Goal: Obtain resource: Download file/media

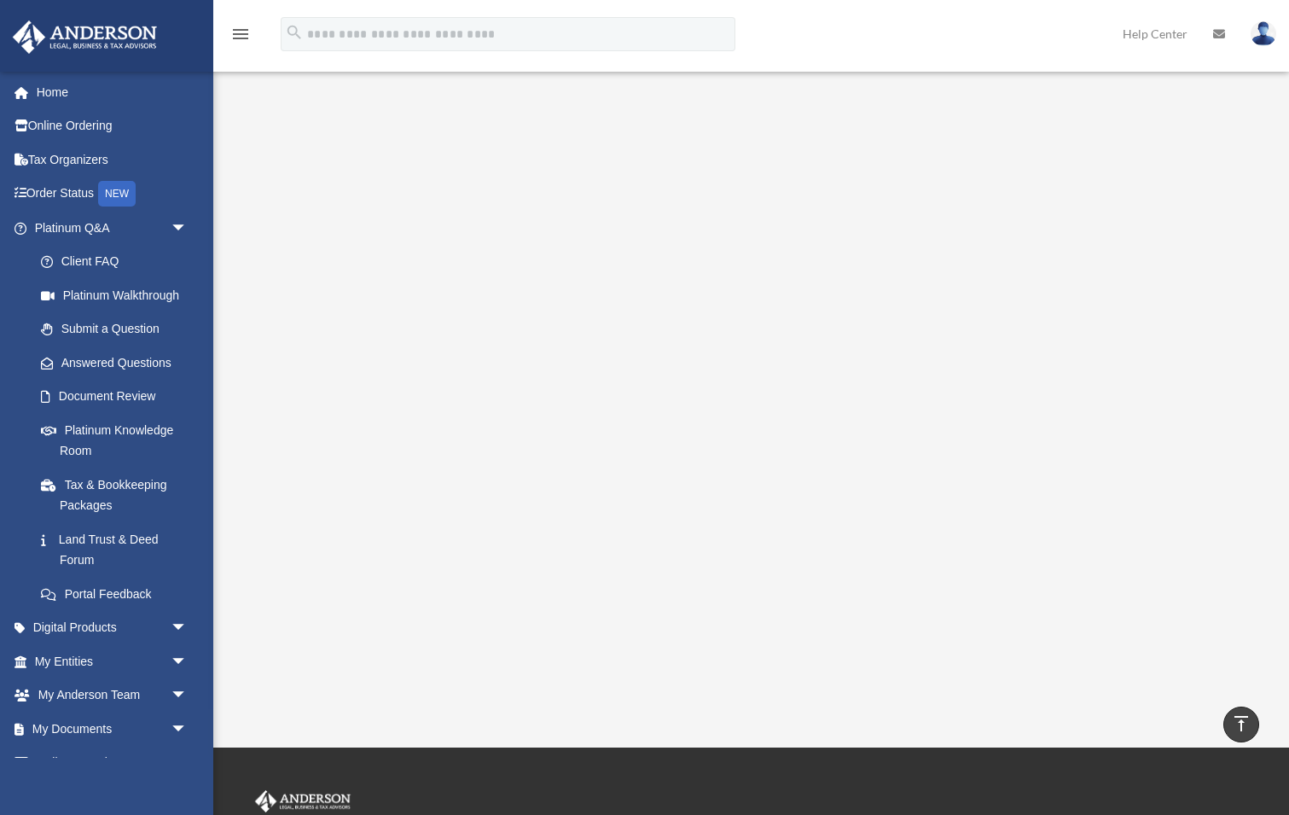
scroll to position [257, 0]
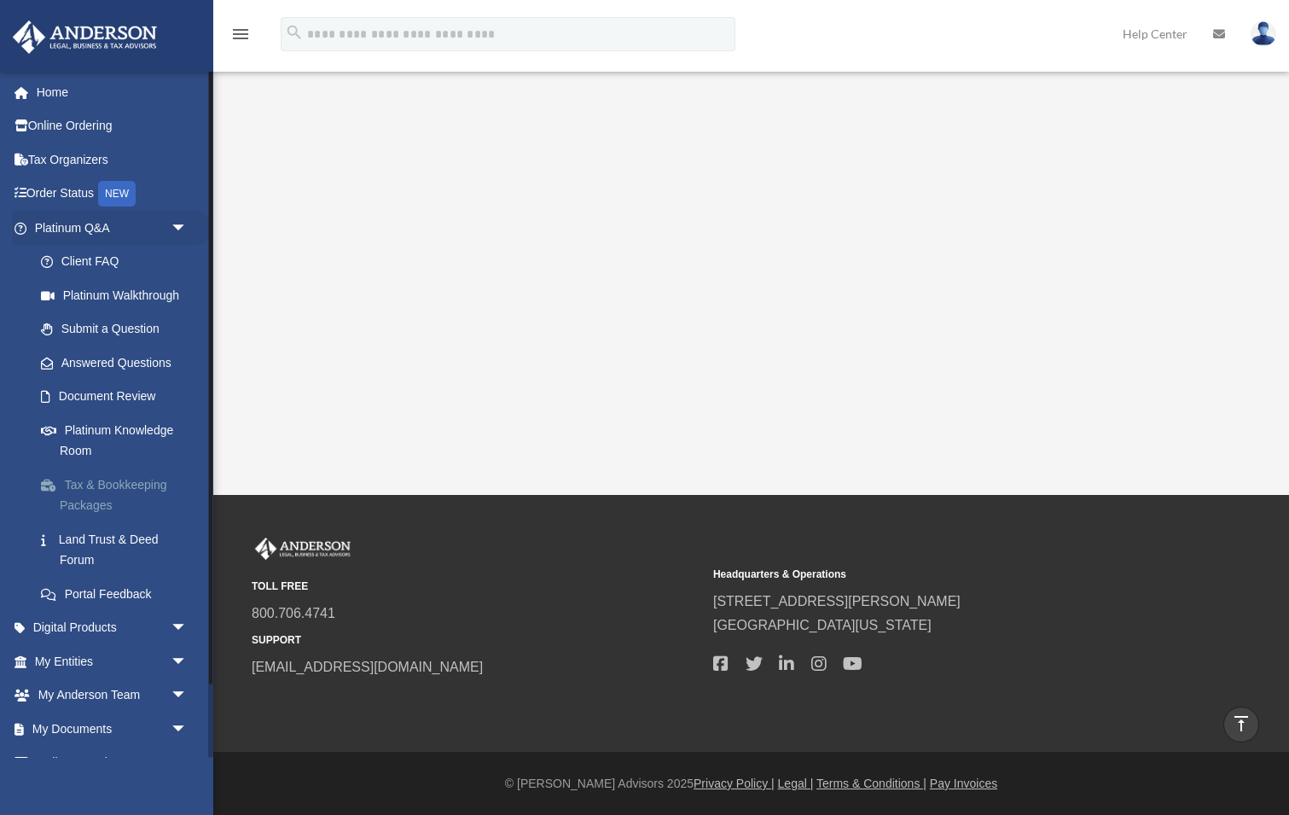
click at [99, 484] on link "Tax & Bookkeeping Packages" at bounding box center [118, 494] width 189 height 55
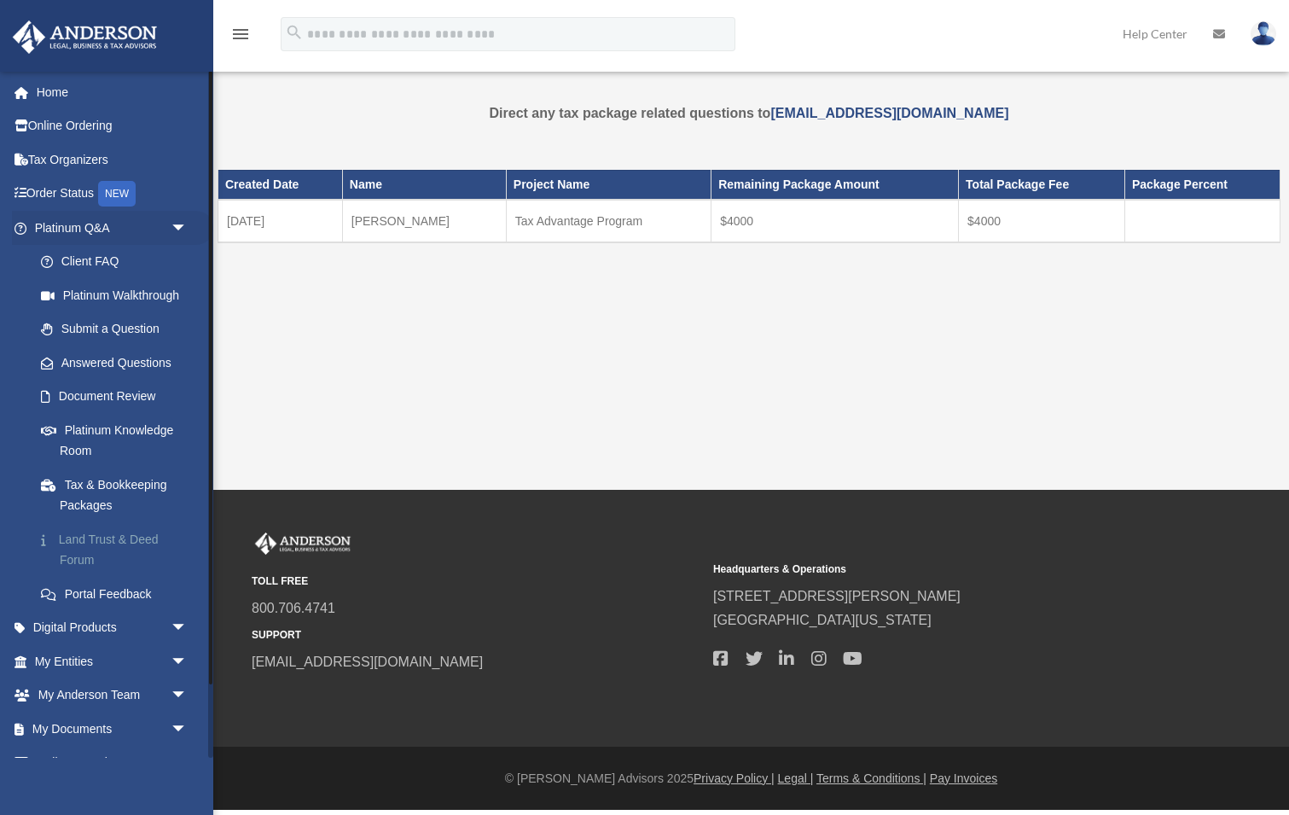
click at [92, 533] on link "Land Trust & Deed Forum" at bounding box center [118, 549] width 189 height 55
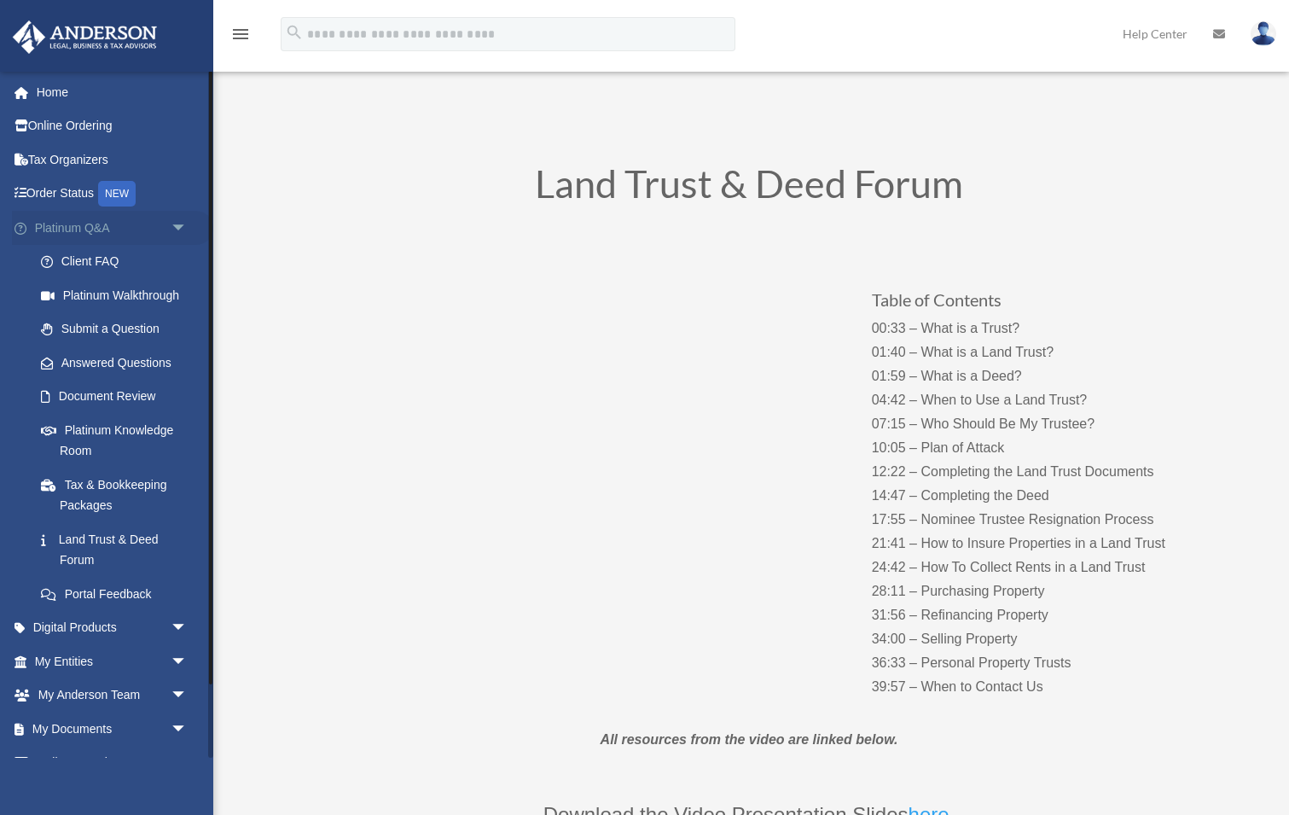
click at [174, 225] on span "arrow_drop_down" at bounding box center [188, 228] width 34 height 35
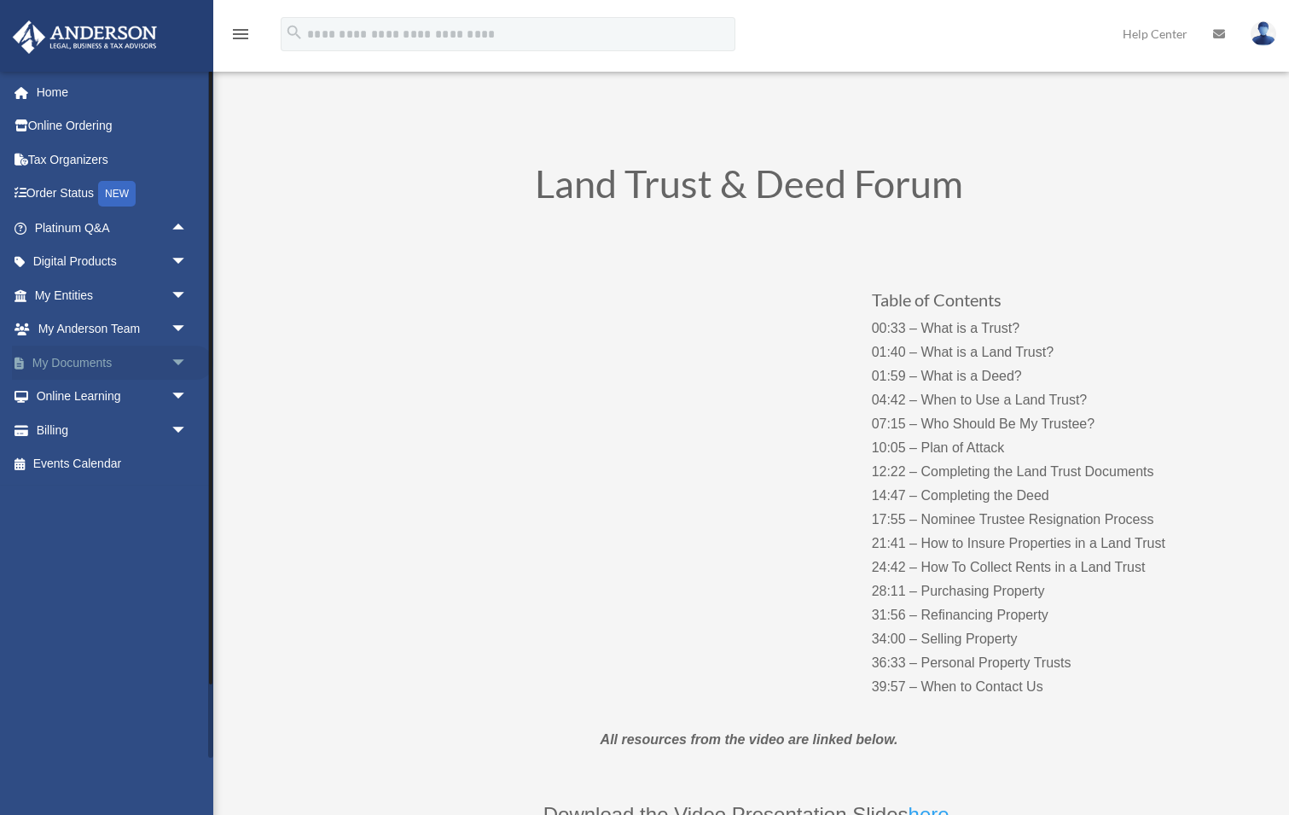
click at [176, 352] on span "arrow_drop_down" at bounding box center [188, 362] width 34 height 35
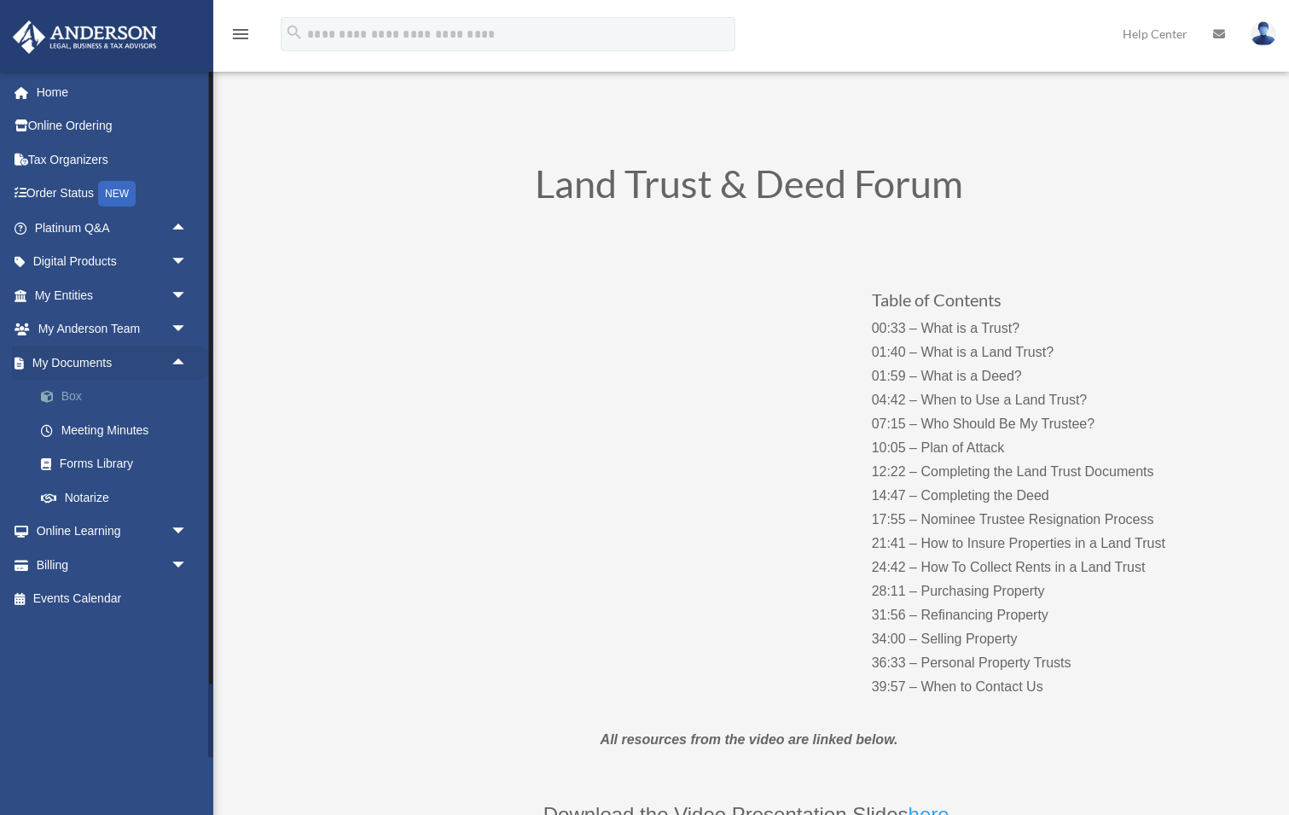
click at [101, 388] on link "Box" at bounding box center [118, 397] width 189 height 34
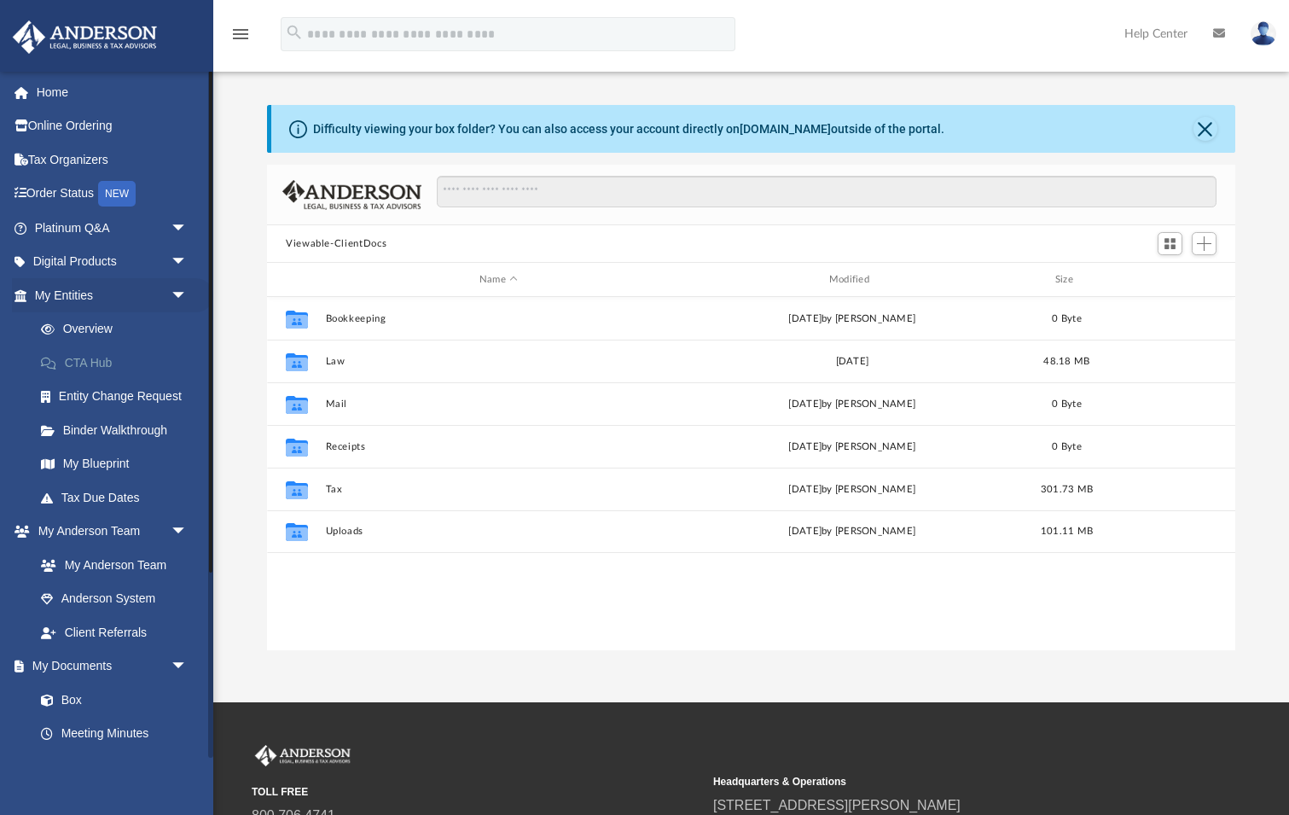
scroll to position [388, 968]
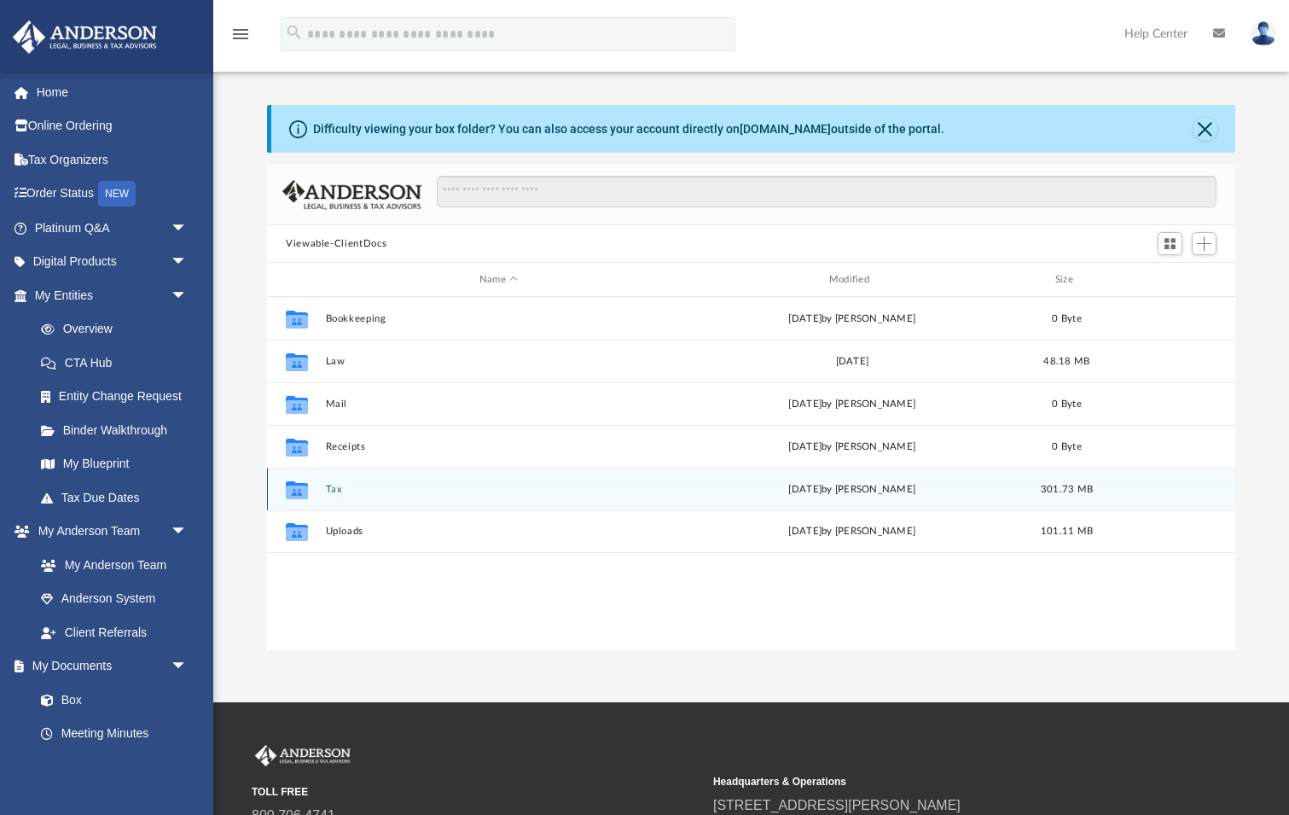
click at [336, 484] on button "Tax" at bounding box center [499, 489] width 346 height 11
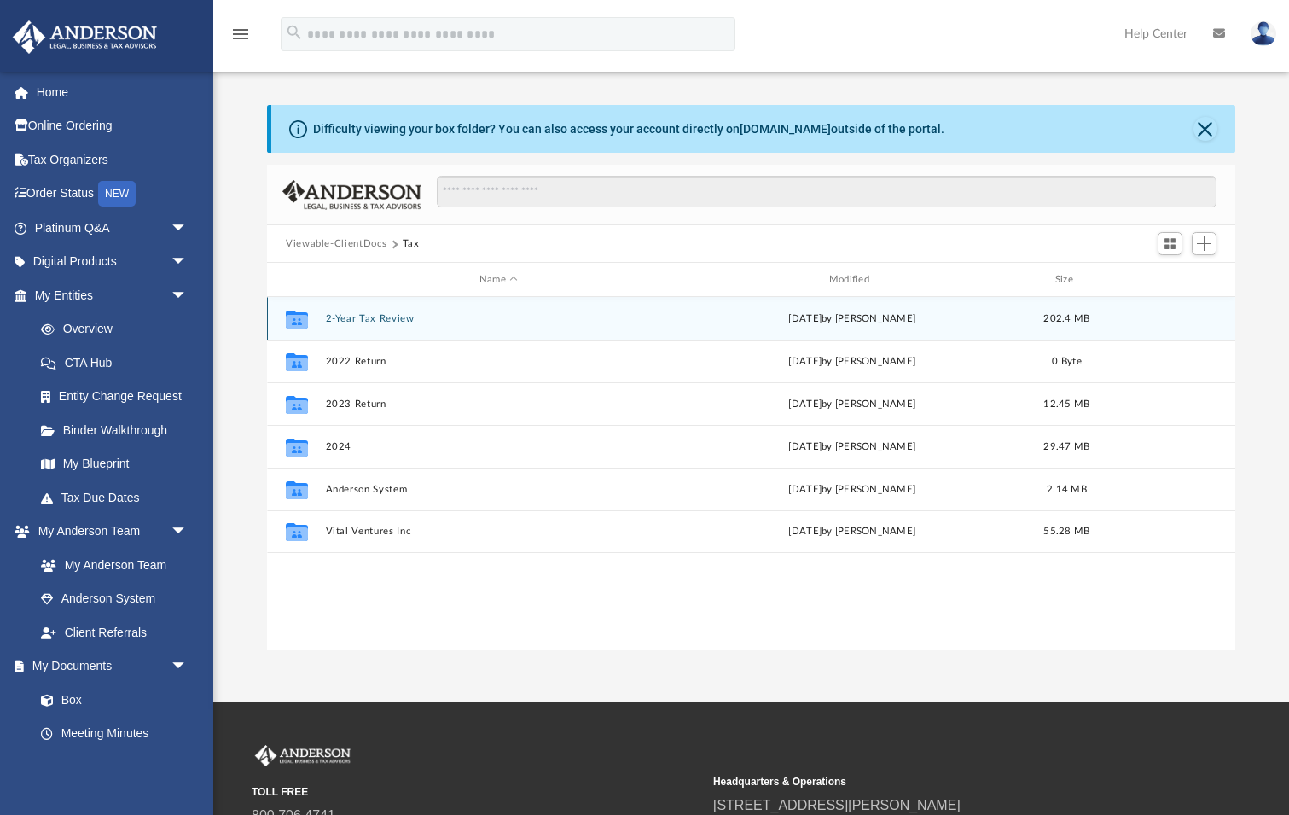
click at [385, 315] on button "2-Year Tax Review" at bounding box center [499, 318] width 346 height 11
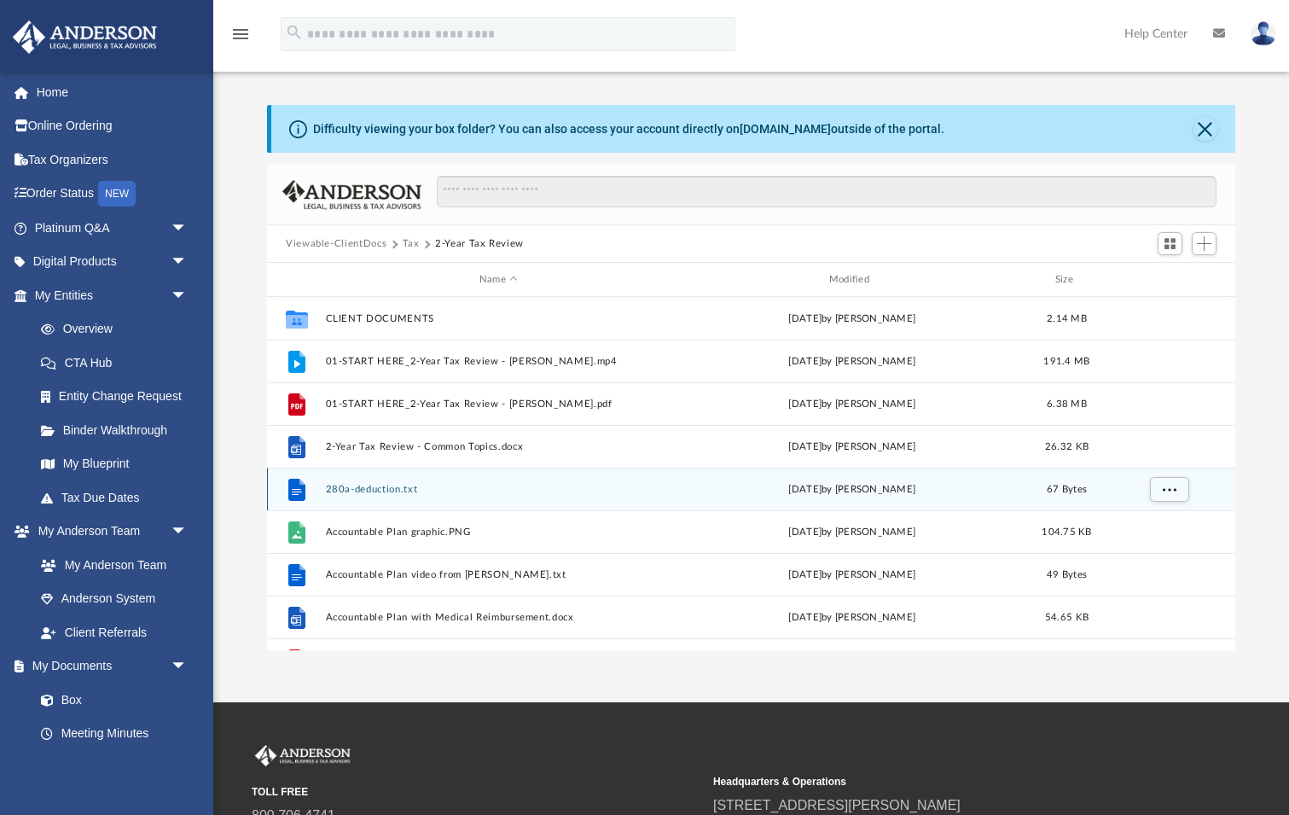
click at [382, 488] on button "280a-deduction.txt" at bounding box center [499, 489] width 346 height 11
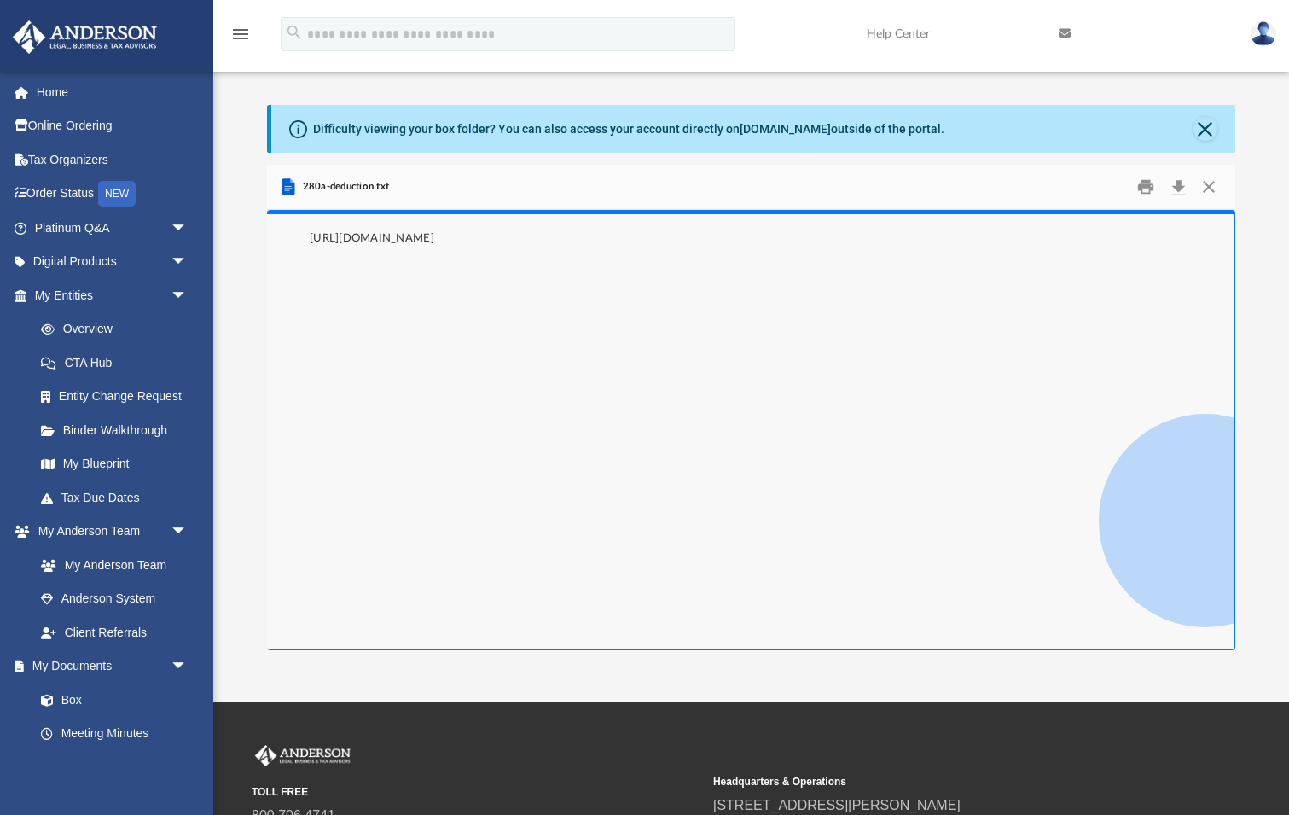
click at [374, 188] on span "280a-deduction.txt" at bounding box center [344, 186] width 90 height 15
click at [287, 183] on icon "Preview" at bounding box center [288, 186] width 13 height 17
click at [511, 298] on pre "https://andersonadvisors.com/blog/section-280a-deduction-explained/" at bounding box center [751, 430] width 968 height 440
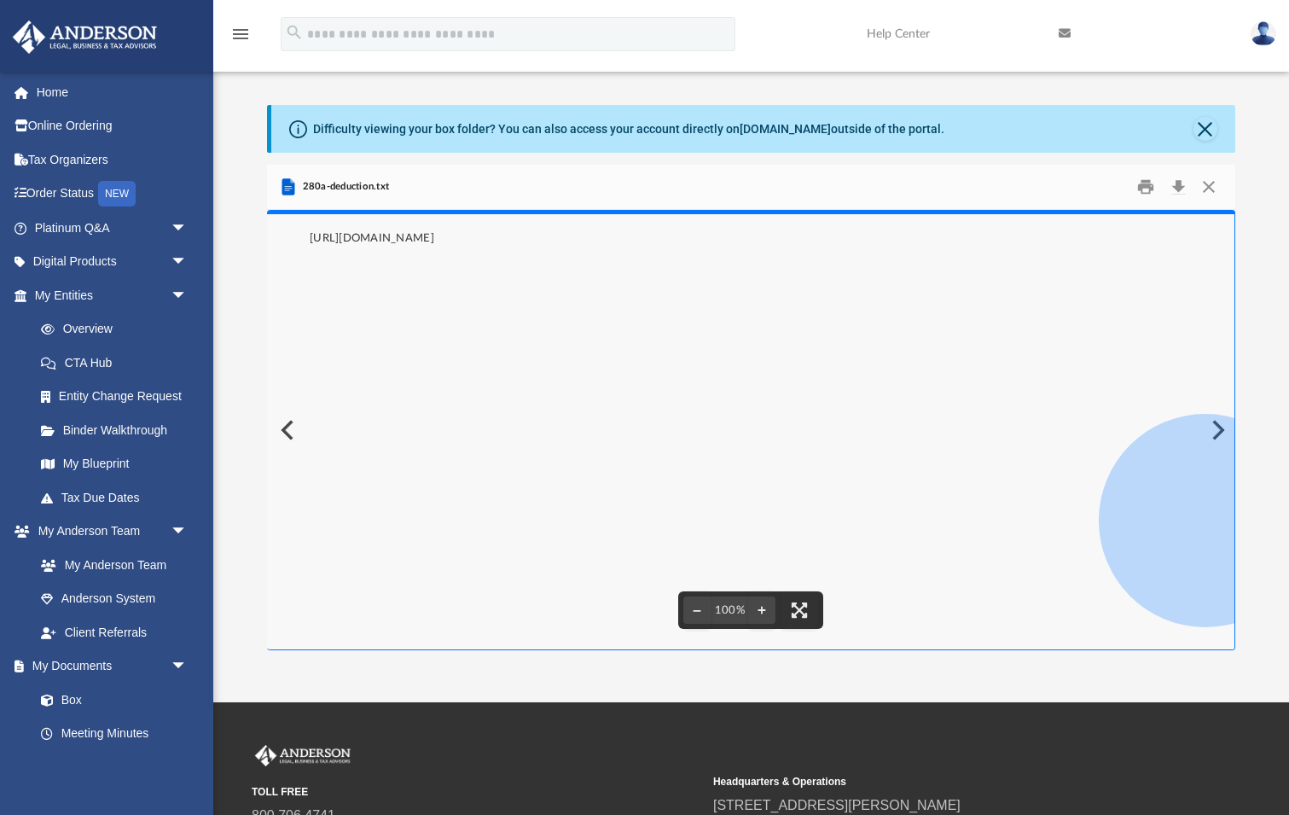
click at [287, 184] on icon "Preview" at bounding box center [288, 186] width 13 height 17
click at [427, 176] on div "280a-deduction.txt" at bounding box center [751, 187] width 968 height 45
click at [782, 130] on link "box.com" at bounding box center [785, 129] width 91 height 14
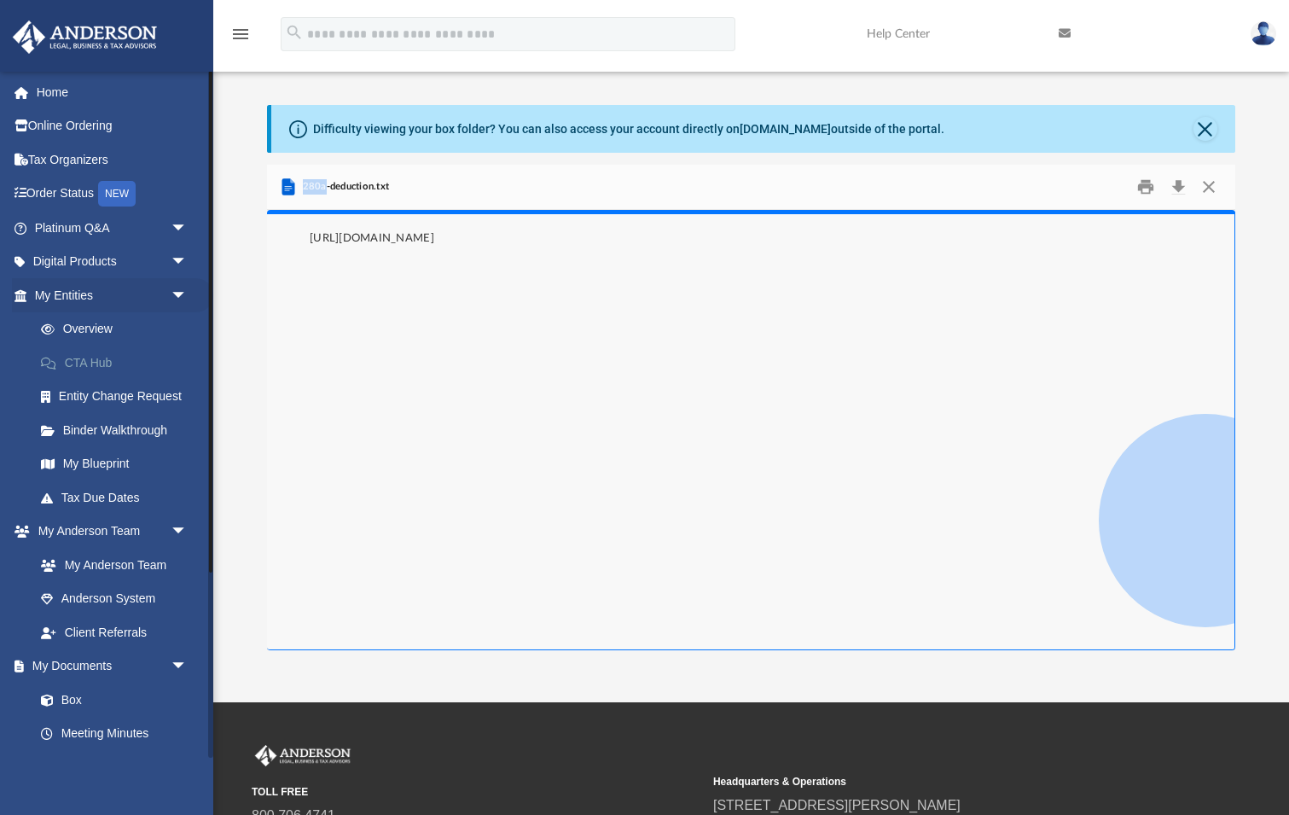
click at [101, 360] on link "CTA Hub" at bounding box center [118, 362] width 189 height 34
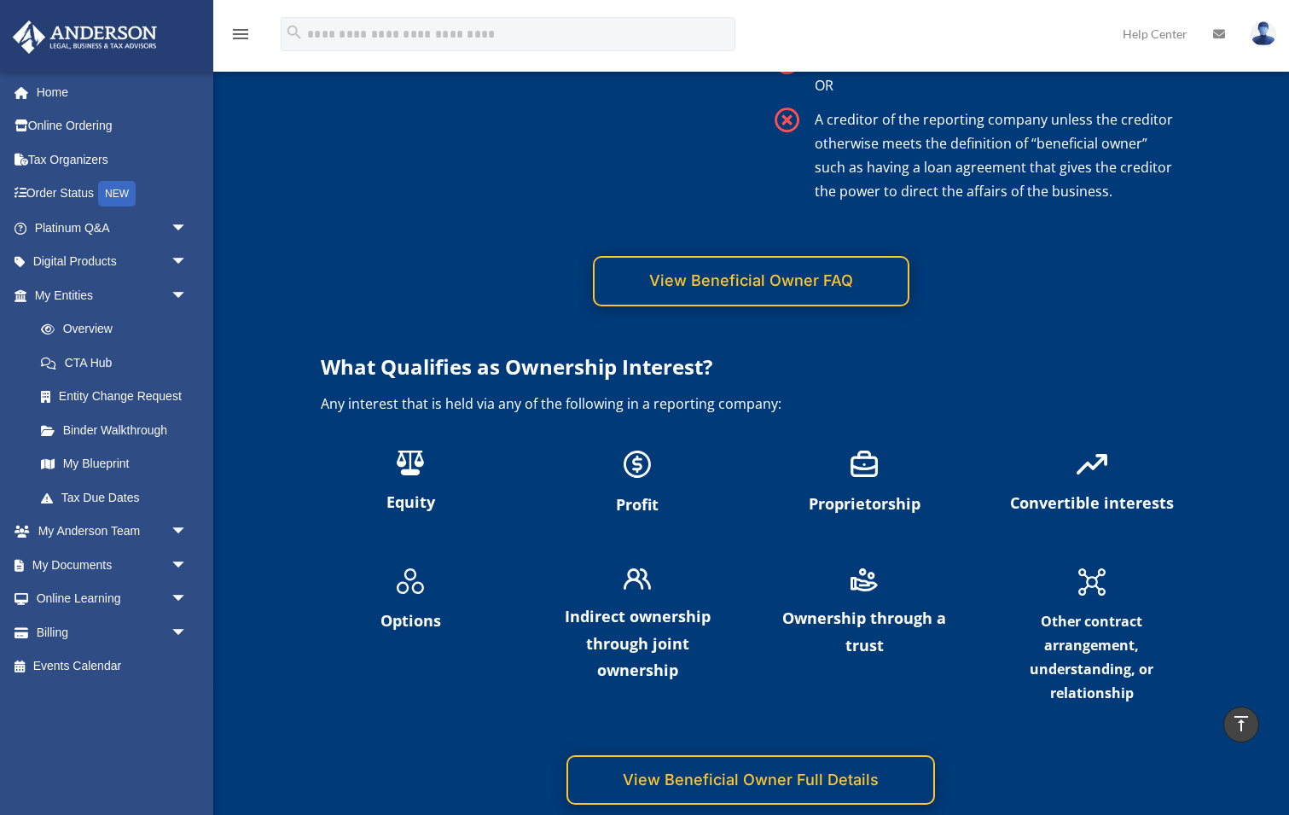
scroll to position [3676, 0]
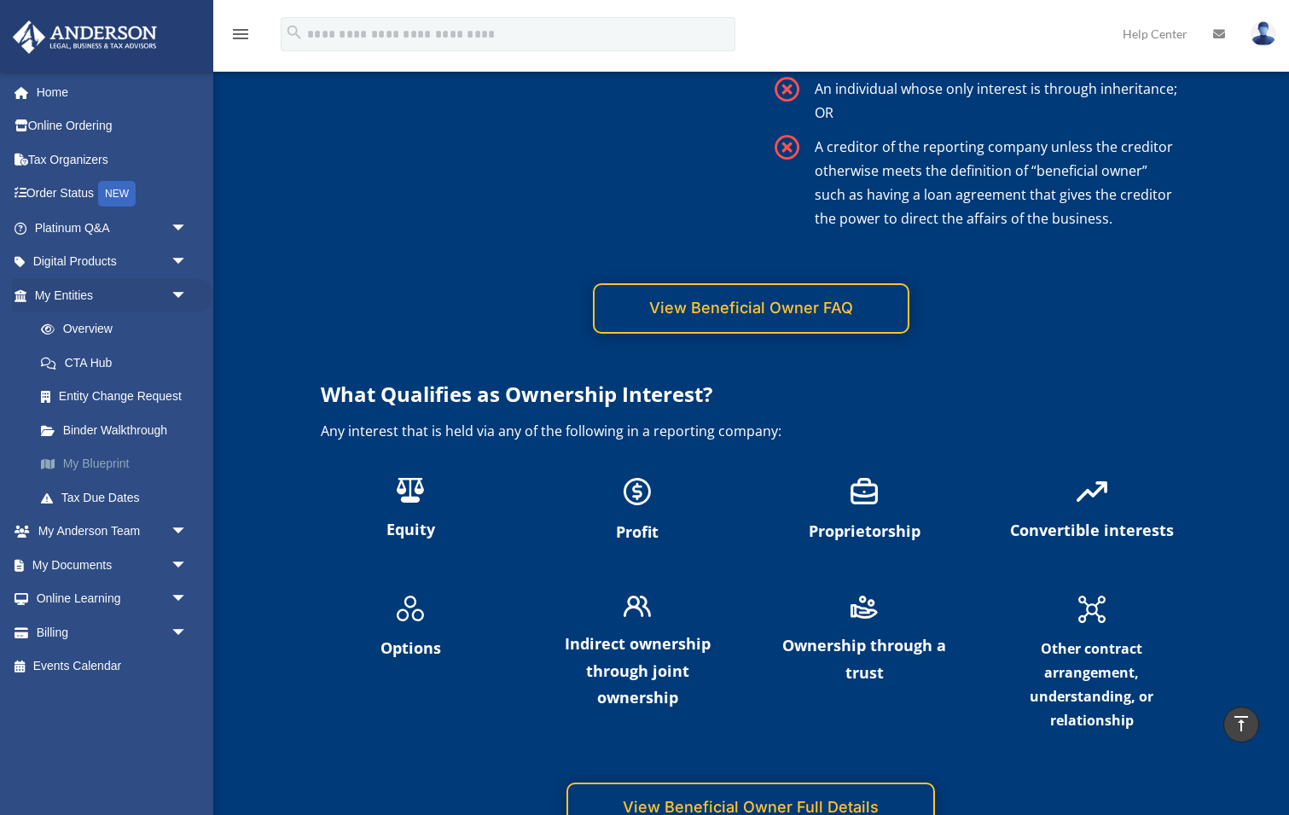
click at [110, 456] on link "My Blueprint" at bounding box center [118, 464] width 189 height 34
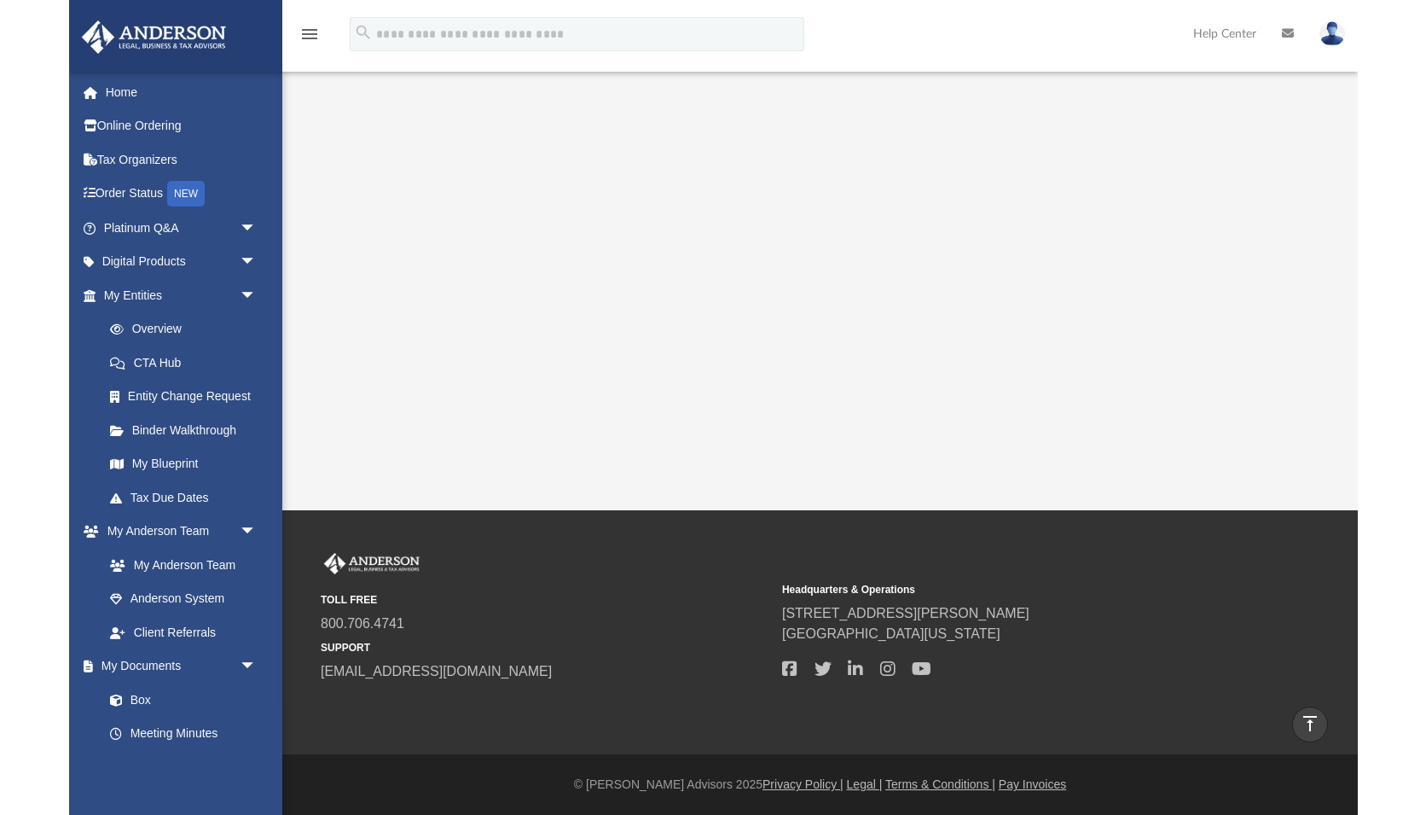
scroll to position [334, 0]
